Goal: Information Seeking & Learning: Learn about a topic

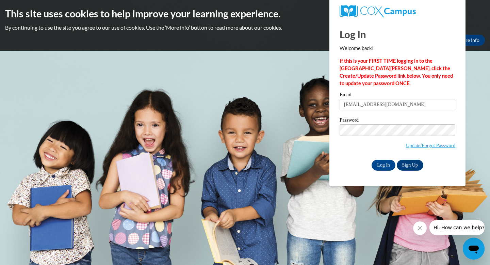
type input "worshamjan3@yahoo.com"
click at [347, 160] on div "Log In Sign Up" at bounding box center [398, 165] width 116 height 11
click at [384, 165] on input "Log In" at bounding box center [384, 165] width 24 height 11
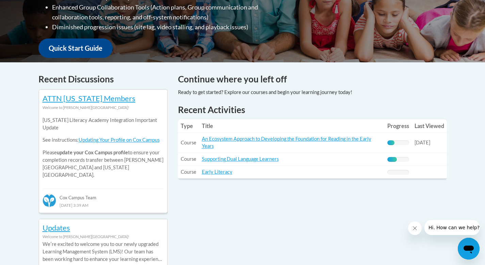
scroll to position [229, 0]
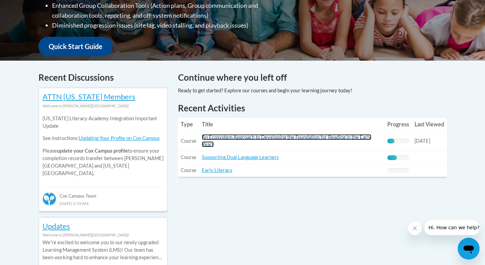
click at [269, 139] on link "An Ecosystem Approach to Developing the Foundation for Reading in the Early Yea…" at bounding box center [286, 140] width 169 height 13
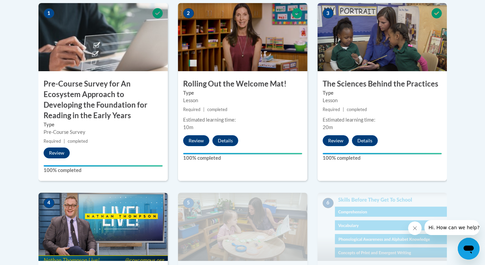
scroll to position [215, 0]
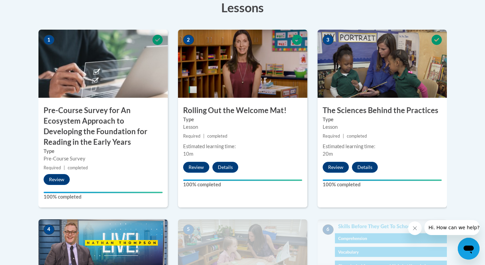
click at [80, 127] on h3 "Pre-Course Survey for An Ecosystem Approach to Developing the Foundation for Re…" at bounding box center [102, 126] width 129 height 42
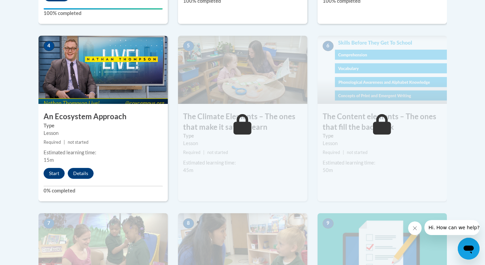
scroll to position [400, 0]
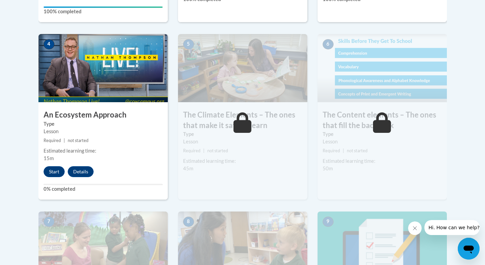
click at [82, 116] on h3 "An Ecosystem Approach" at bounding box center [102, 115] width 129 height 11
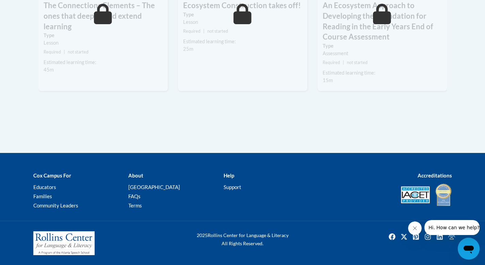
scroll to position [546, 0]
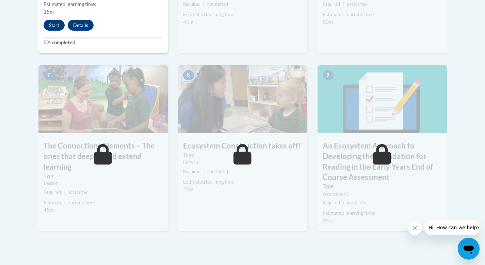
click at [379, 160] on icon at bounding box center [382, 154] width 18 height 20
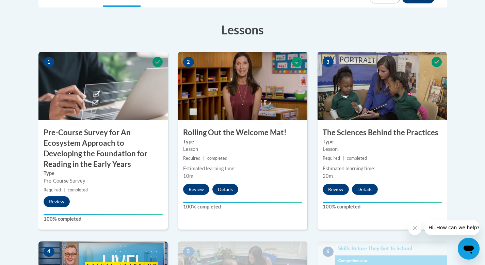
scroll to position [192, 0]
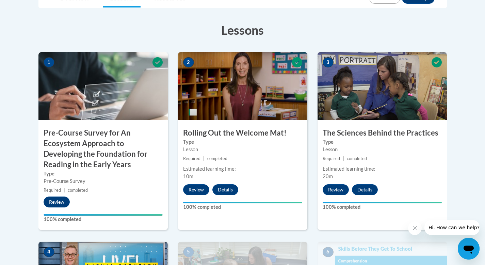
click at [102, 155] on h3 "Pre-Course Survey for An Ecosystem Approach to Developing the Foundation for Re…" at bounding box center [102, 149] width 129 height 42
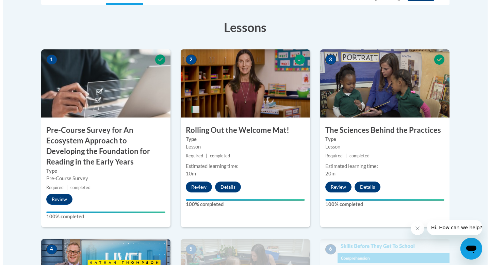
scroll to position [214, 0]
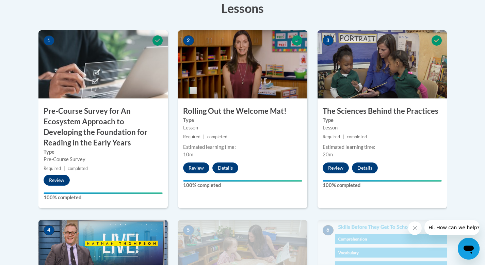
click at [97, 127] on h3 "Pre-Course Survey for An Ecosystem Approach to Developing the Foundation for Re…" at bounding box center [102, 127] width 129 height 42
click at [59, 181] on button "Review" at bounding box center [57, 180] width 26 height 11
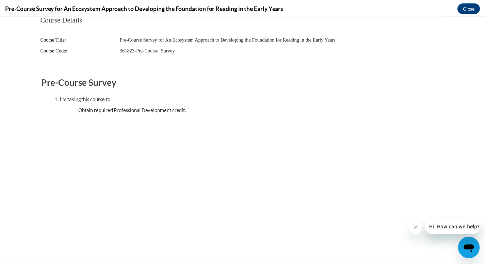
scroll to position [0, 0]
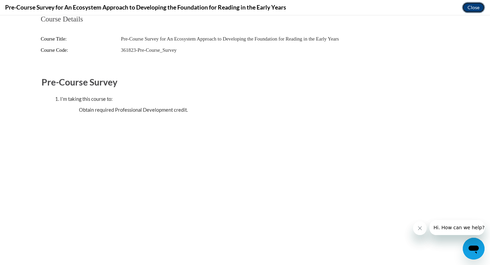
click at [475, 6] on button "Close" at bounding box center [473, 7] width 23 height 11
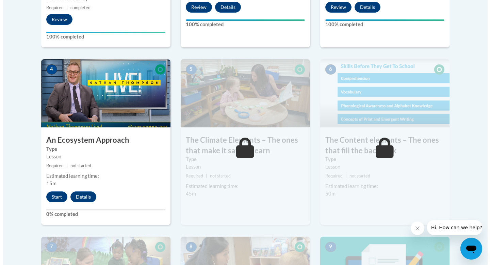
scroll to position [399, 0]
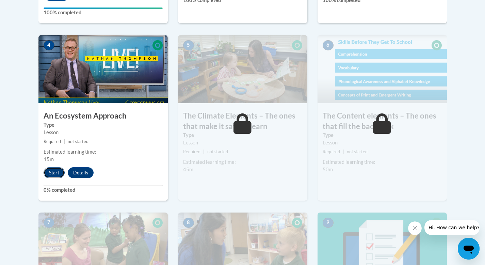
click at [51, 172] on button "Start" at bounding box center [54, 172] width 21 height 11
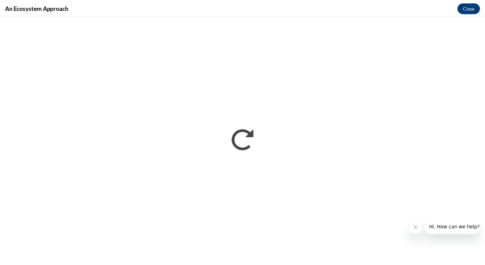
scroll to position [0, 0]
click at [474, 7] on button "Close" at bounding box center [473, 7] width 23 height 11
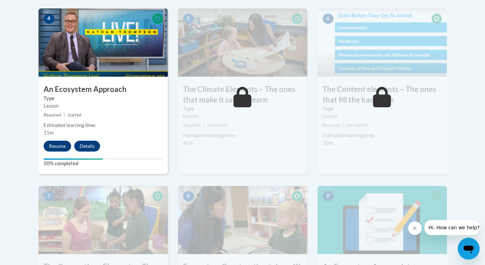
scroll to position [418, 0]
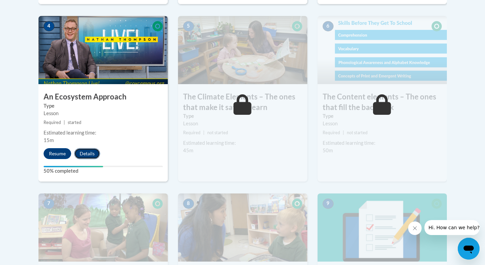
click at [92, 154] on button "Details" at bounding box center [87, 153] width 26 height 11
